Goal: Task Accomplishment & Management: Use online tool/utility

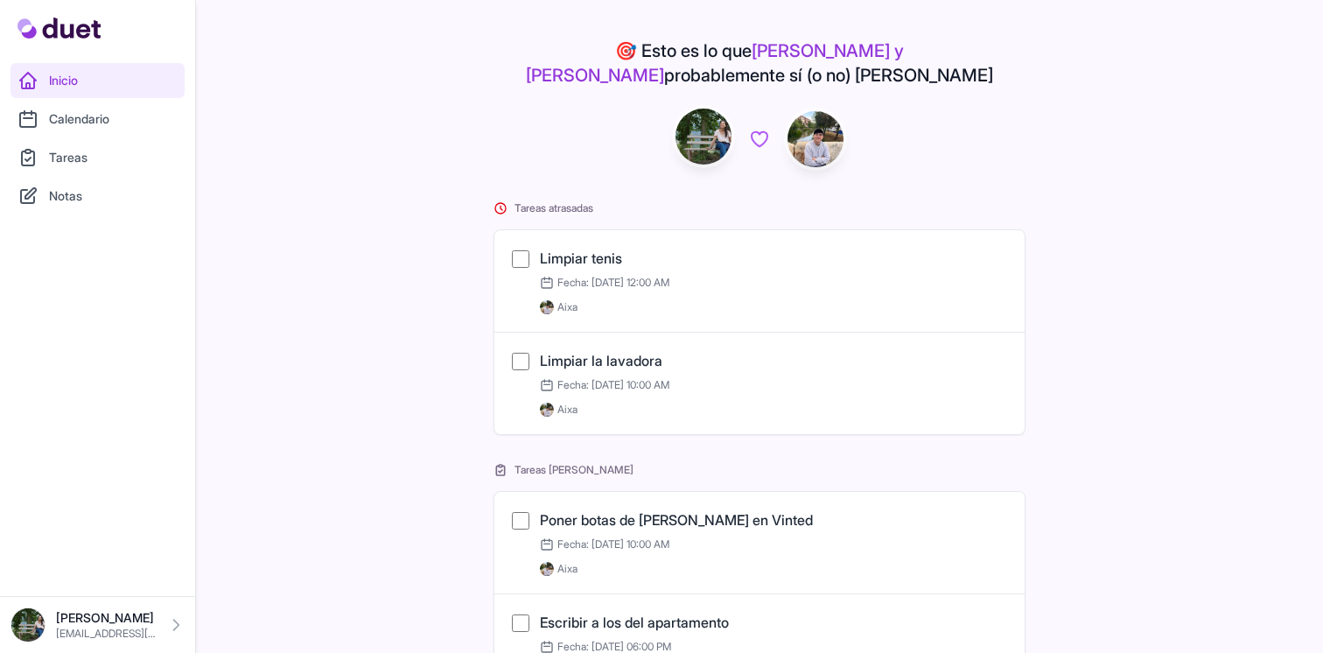
click at [89, 163] on link "Tareas" at bounding box center [97, 157] width 174 height 35
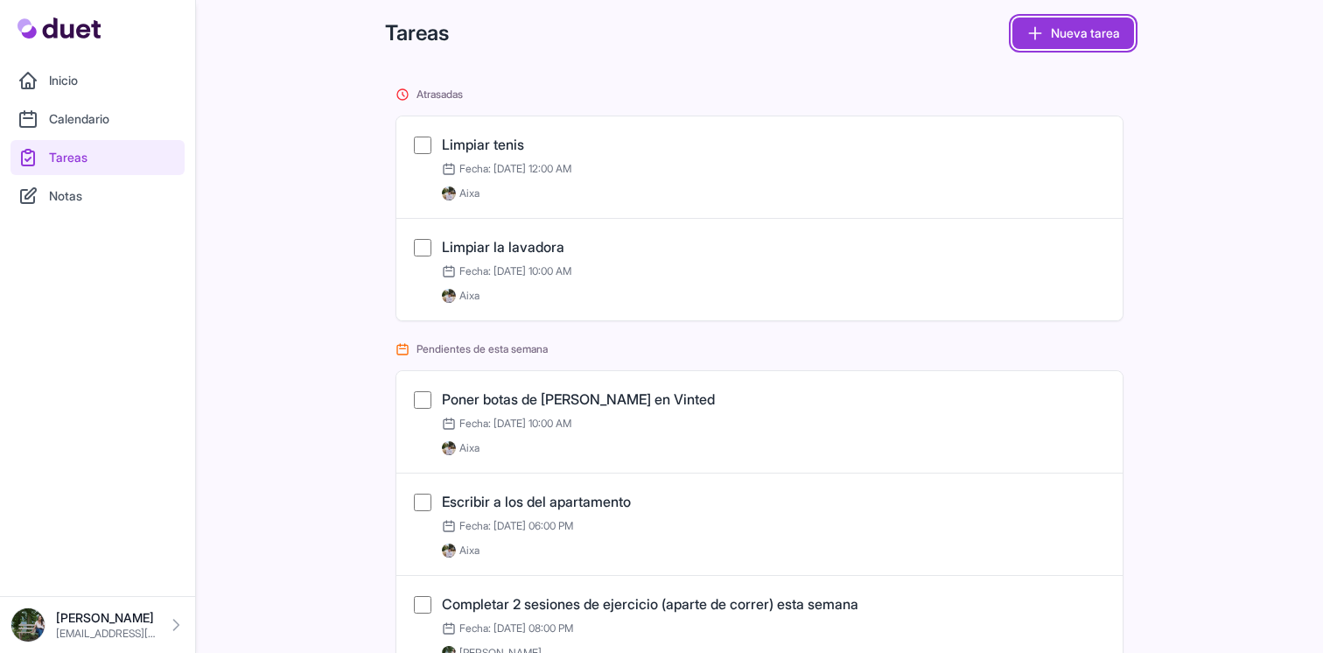
click at [1123, 17] on link "Nueva tarea" at bounding box center [1073, 32] width 122 height 31
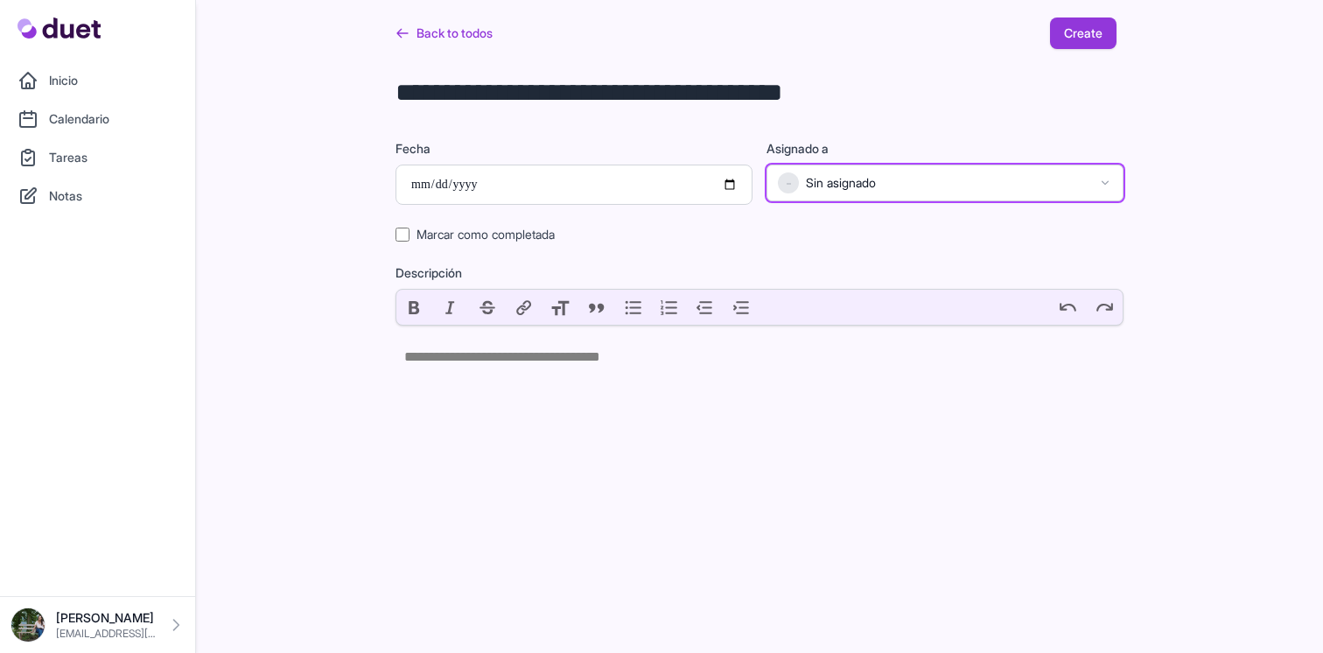
click at [920, 193] on button "– Sin asignado" at bounding box center [944, 182] width 357 height 37
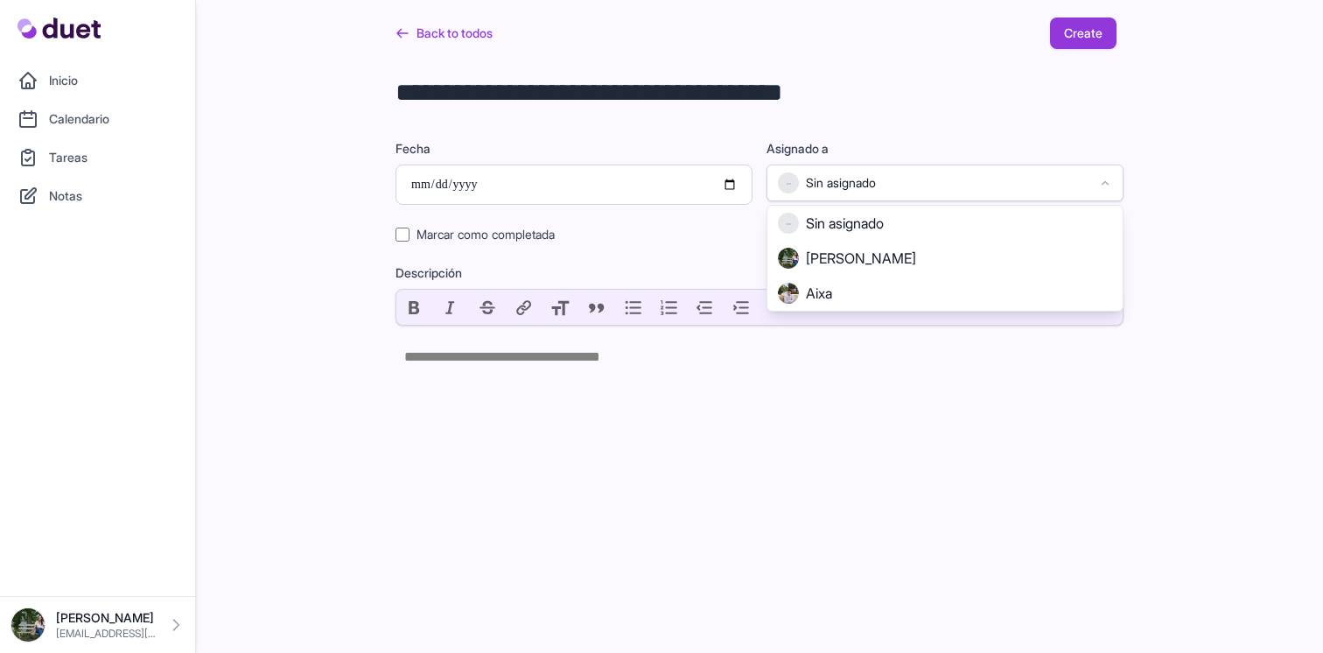
click at [927, 140] on label "Asignado a" at bounding box center [944, 148] width 357 height 17
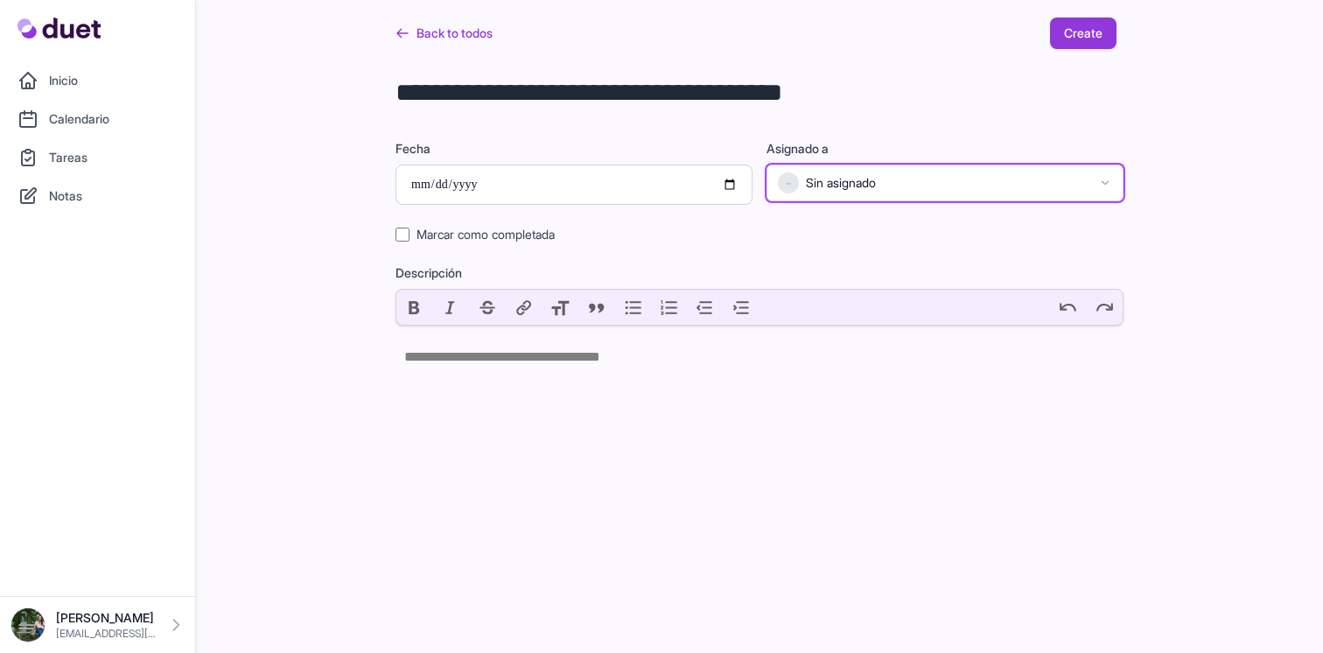
click at [964, 199] on button "– Sin asignado" at bounding box center [944, 182] width 357 height 37
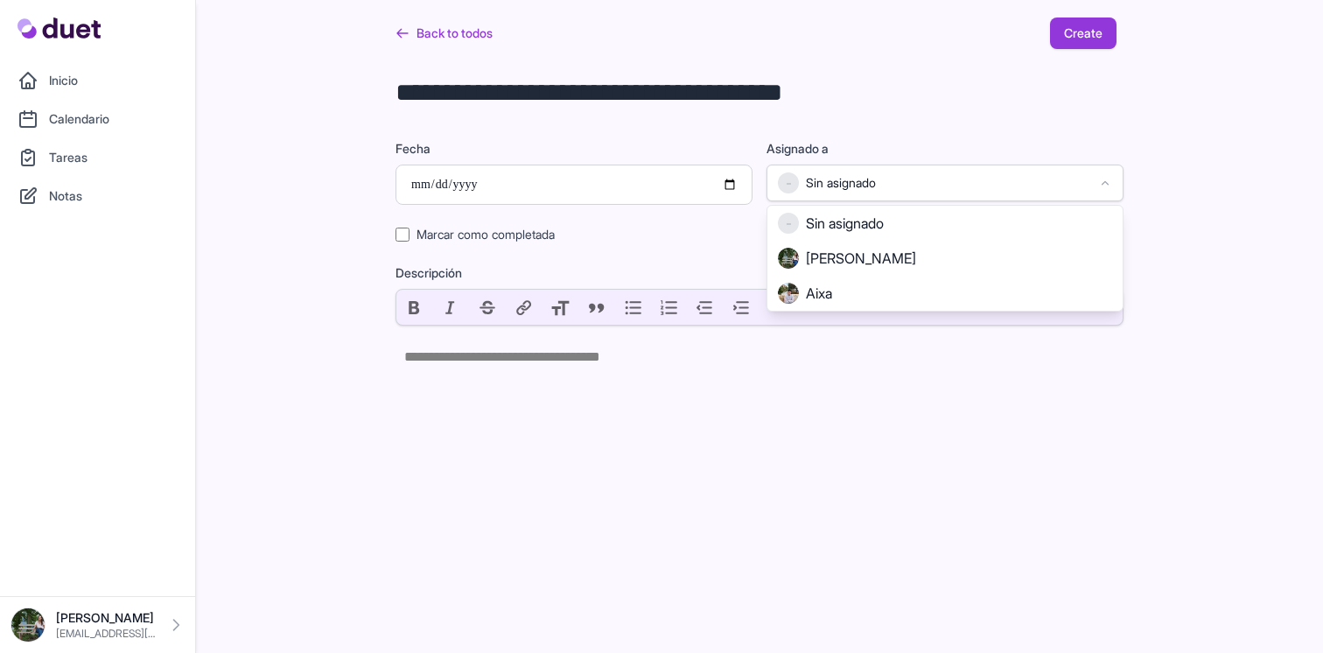
click at [722, 395] on html "Inicio Calendario Tareas Notas [PERSON_NAME] [EMAIL_ADDRESS][DOMAIN_NAME] Inici…" at bounding box center [661, 197] width 1323 height 395
